Goal: Find specific page/section: Find specific page/section

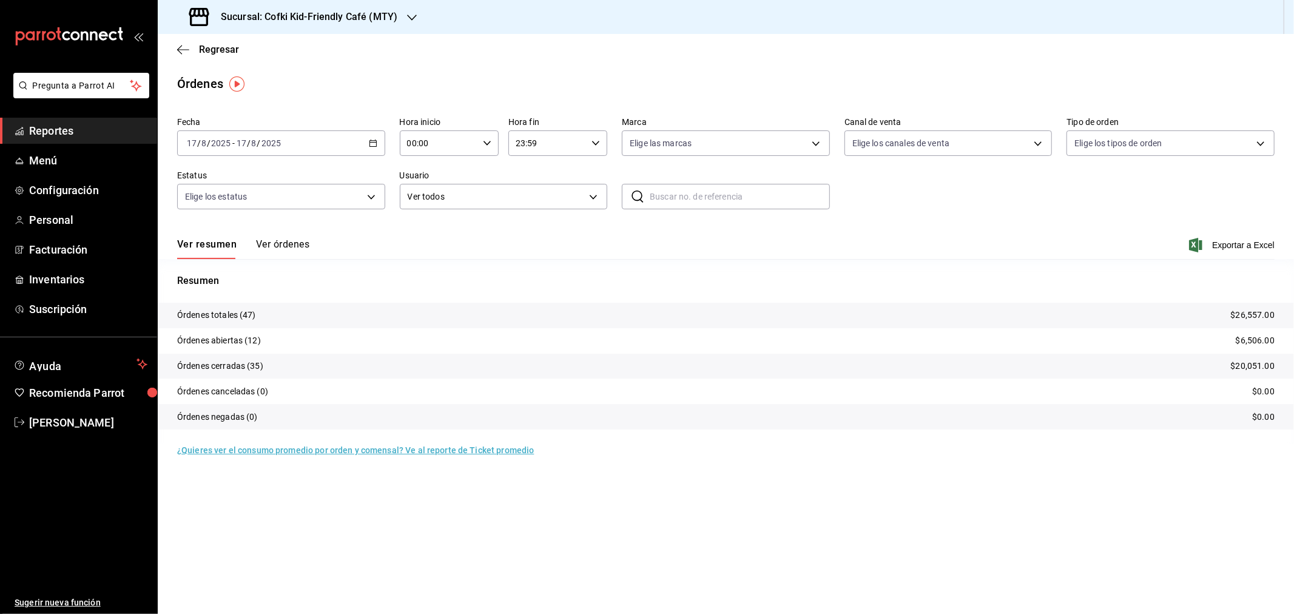
click at [378, 22] on h3 "Sucursal: Cofki Kid-Friendly Café (MTY)" at bounding box center [304, 17] width 186 height 15
click at [272, 73] on div "Cofki Cafe ([GEOGRAPHIC_DATA])" at bounding box center [248, 79] width 163 height 13
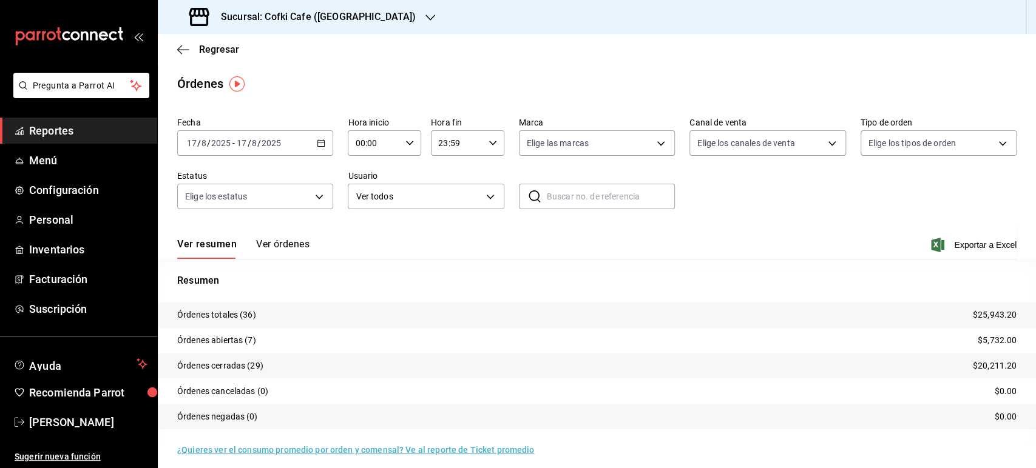
click at [367, 13] on div "Sucursal: Cofki Cafe ([GEOGRAPHIC_DATA])" at bounding box center [303, 17] width 272 height 34
click at [281, 55] on div "Cofki Kid-Friendly Café (MTY)" at bounding box center [248, 52] width 163 height 13
click at [362, 6] on div "Sucursal: Cofki Kid-Friendly Café (MTY)" at bounding box center [294, 17] width 254 height 34
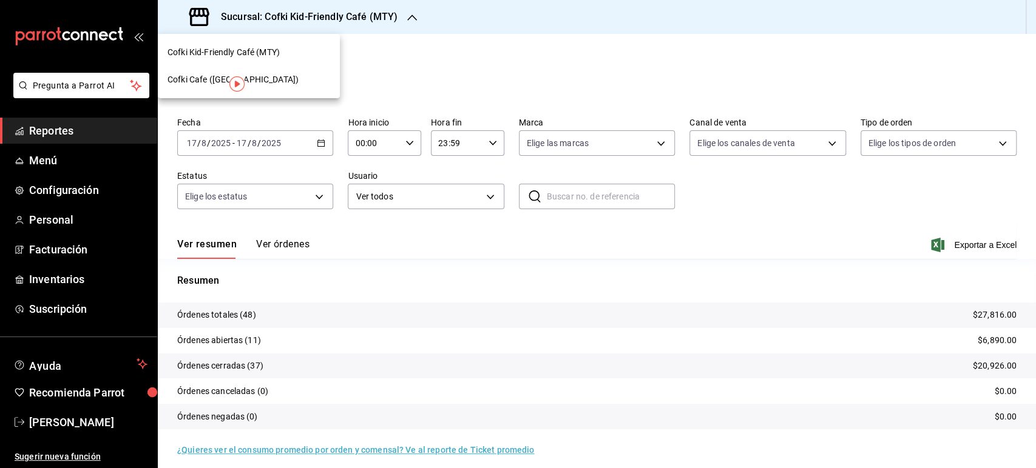
click at [286, 71] on div "Cofki Cafe ([GEOGRAPHIC_DATA])" at bounding box center [249, 79] width 182 height 27
